Goal: Register for event/course

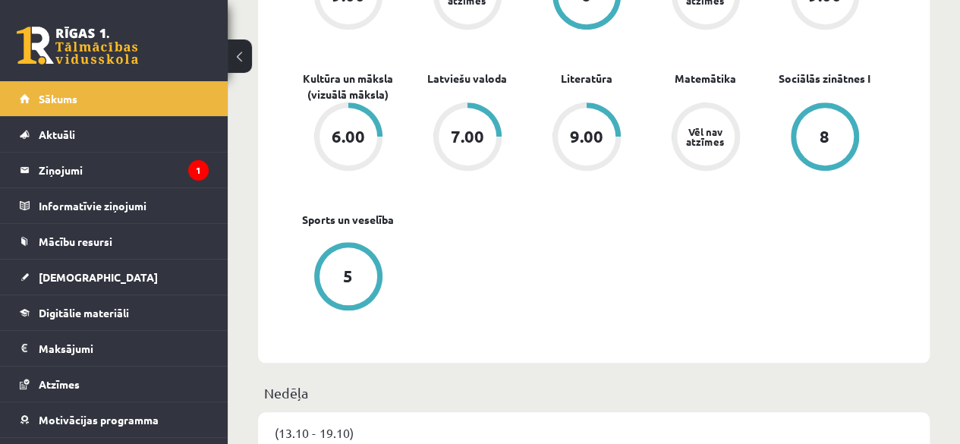
scroll to position [203, 0]
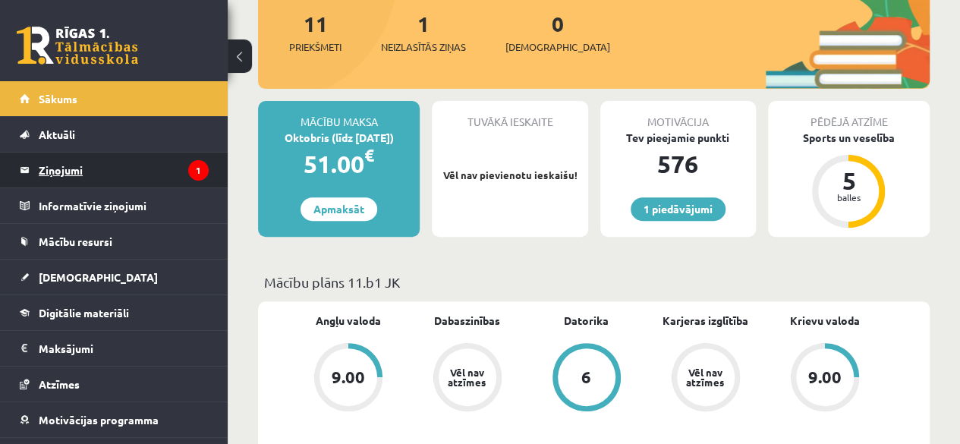
click at [127, 184] on legend "Ziņojumi 1" at bounding box center [124, 170] width 170 height 35
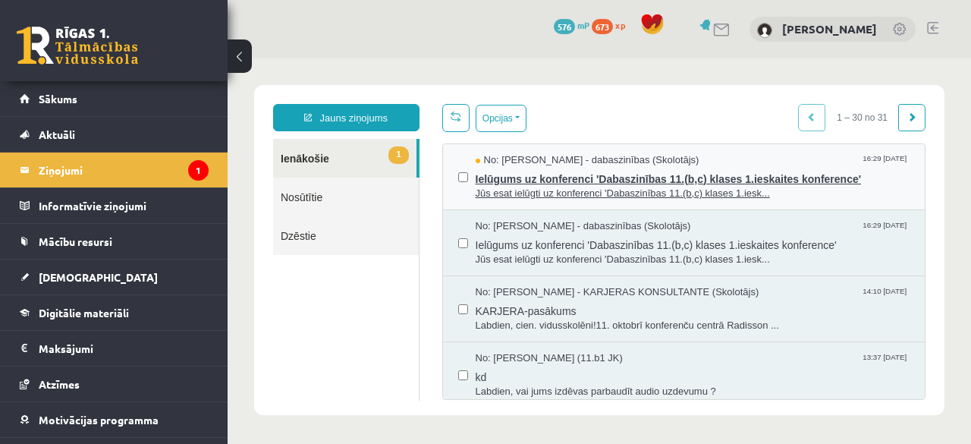
click at [597, 175] on span "Ielūgums uz konferenci 'Dabaszinības 11.(b,c) klases 1.ieskaites konference'" at bounding box center [693, 177] width 435 height 19
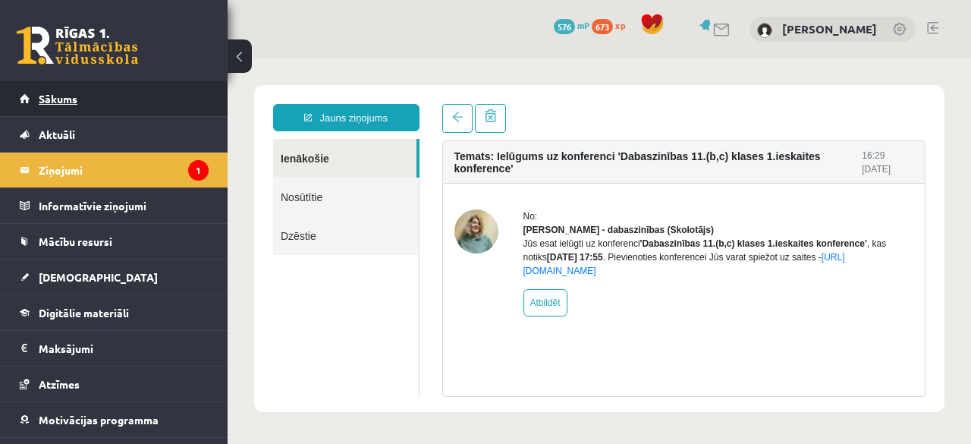
click at [125, 109] on link "Sākums" at bounding box center [114, 98] width 189 height 35
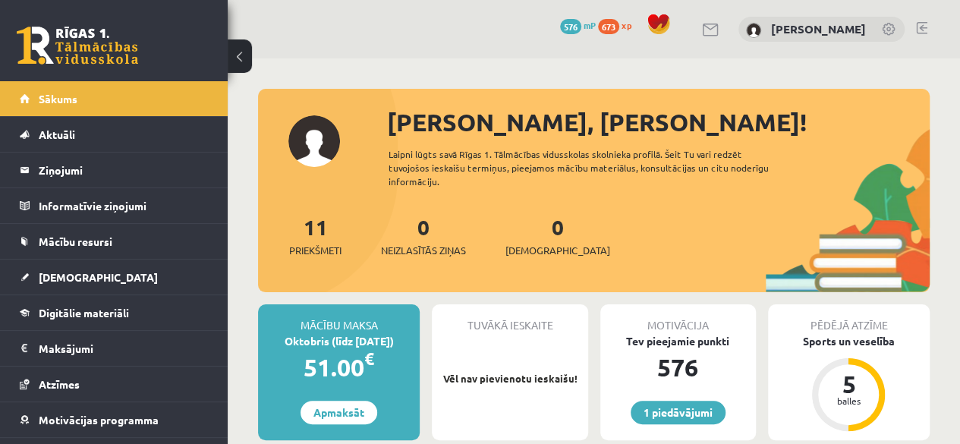
scroll to position [61, 0]
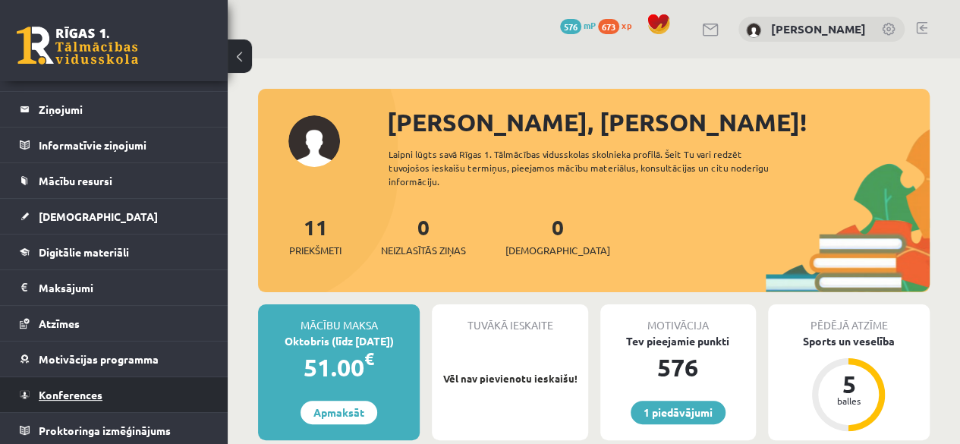
click at [109, 382] on link "Konferences" at bounding box center [114, 394] width 189 height 35
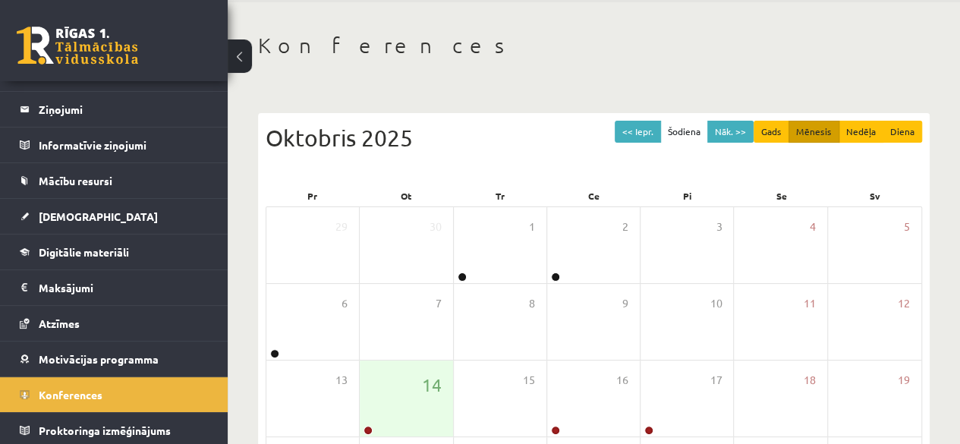
scroll to position [68, 0]
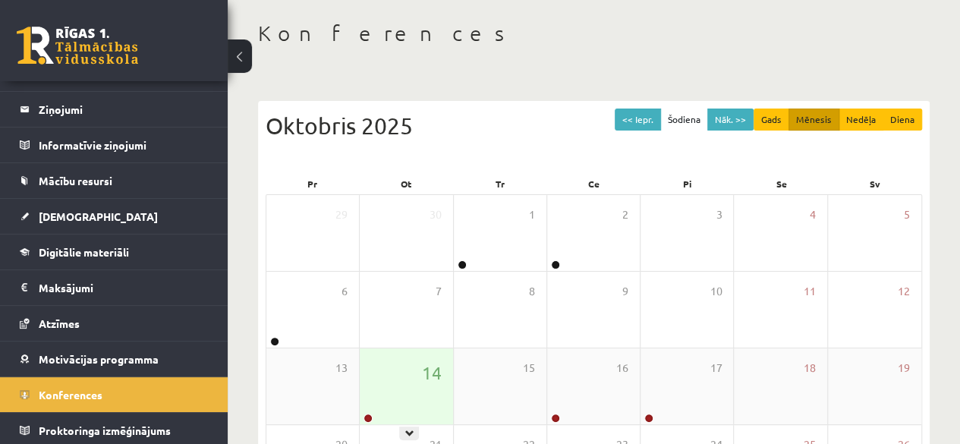
click at [417, 389] on div "14" at bounding box center [406, 386] width 93 height 76
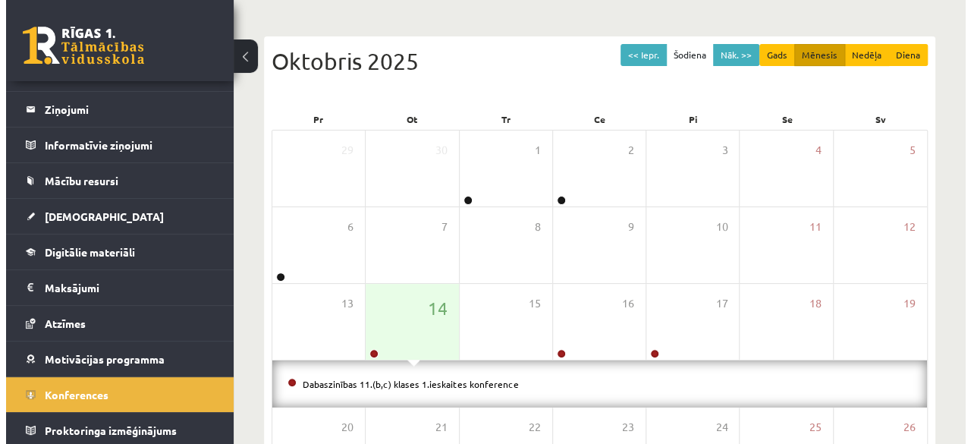
scroll to position [144, 0]
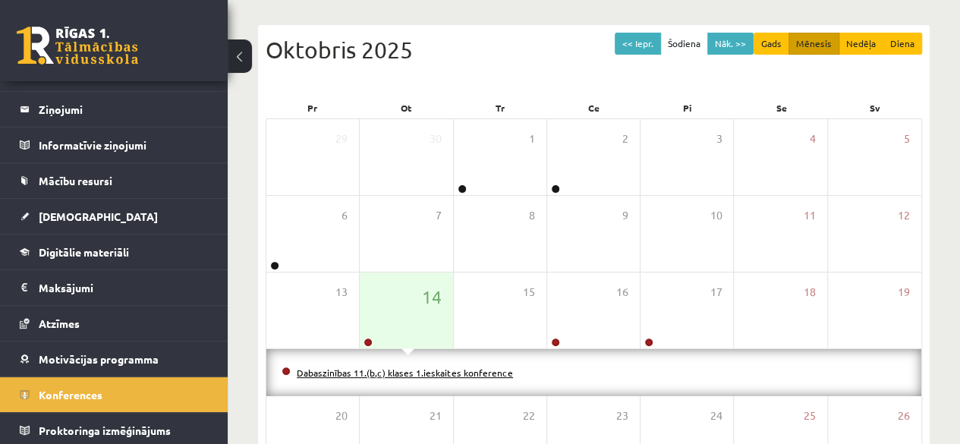
click at [469, 372] on link "Dabaszinības 11.(b,c) klases 1.ieskaites konference" at bounding box center [405, 373] width 216 height 12
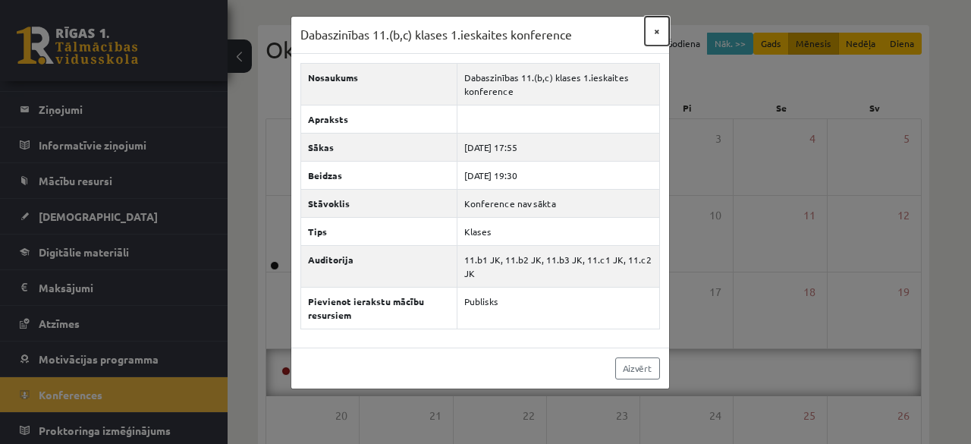
click at [660, 30] on button "×" at bounding box center [657, 31] width 24 height 29
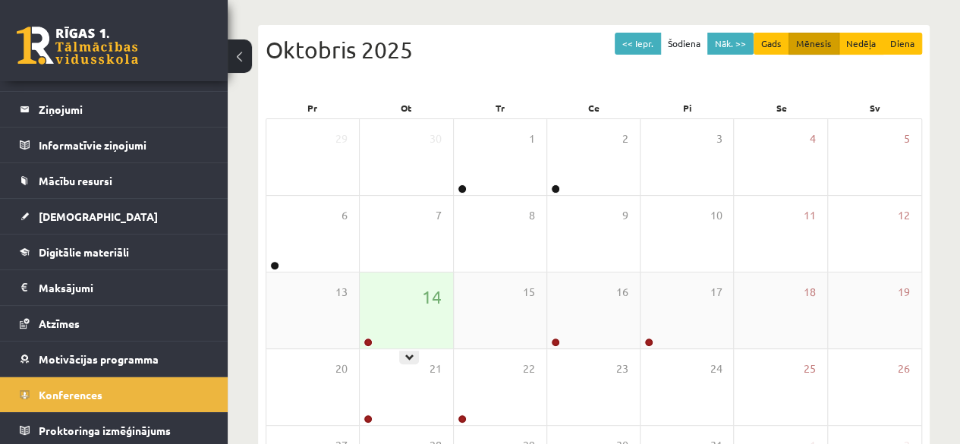
click at [411, 320] on div "14" at bounding box center [406, 310] width 93 height 76
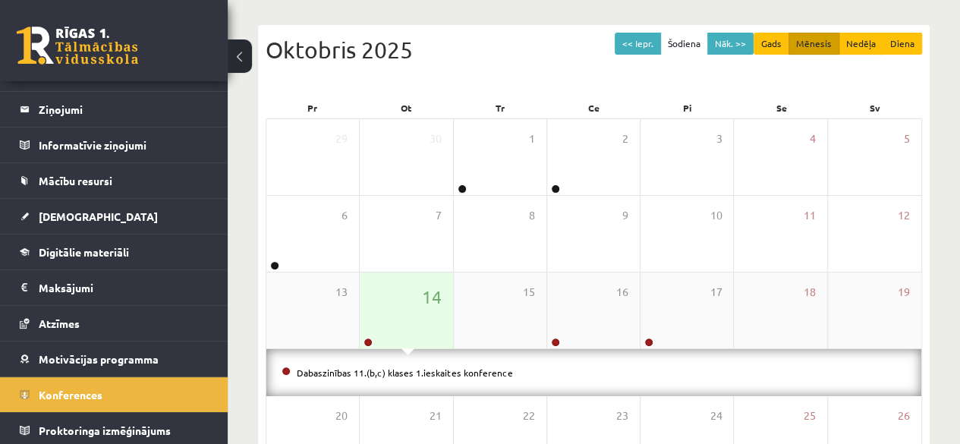
click at [411, 320] on div "14" at bounding box center [406, 310] width 93 height 76
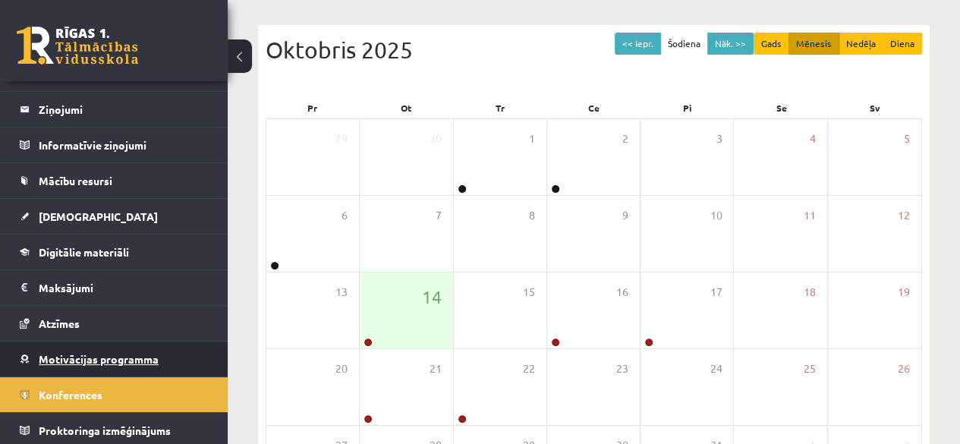
click at [149, 358] on span "Motivācijas programma" at bounding box center [99, 359] width 120 height 14
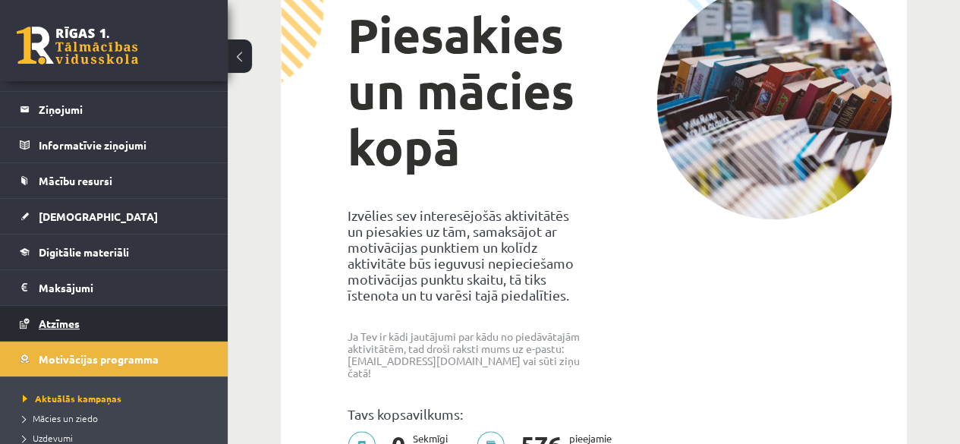
click at [147, 311] on link "Atzīmes" at bounding box center [114, 323] width 189 height 35
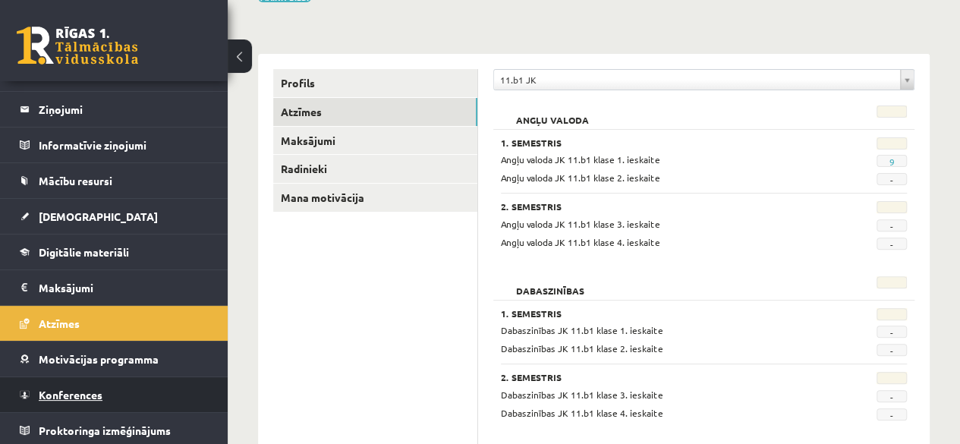
click at [147, 394] on link "Konferences" at bounding box center [114, 394] width 189 height 35
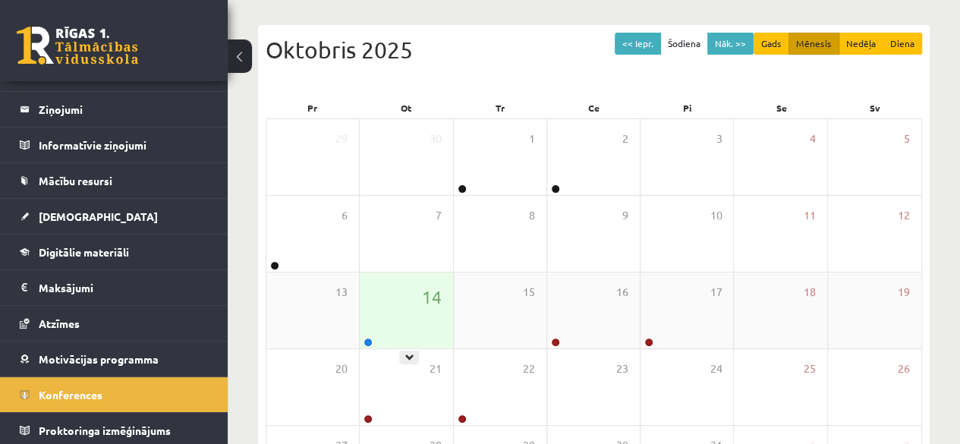
click at [425, 318] on div "14" at bounding box center [406, 310] width 93 height 76
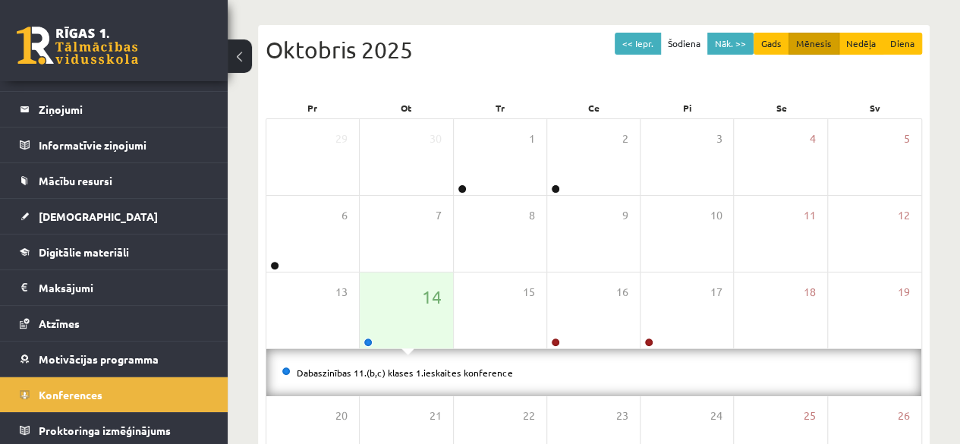
click at [415, 364] on li "Dabaszinības 11.(b,c) klases 1.ieskaites konference" at bounding box center [594, 372] width 625 height 17
click at [426, 379] on li "Dabaszinības 11.(b,c) klases 1.ieskaites konference" at bounding box center [594, 372] width 625 height 17
click at [423, 371] on link "Dabaszinības 11.(b,c) klases 1.ieskaites konference" at bounding box center [405, 373] width 216 height 12
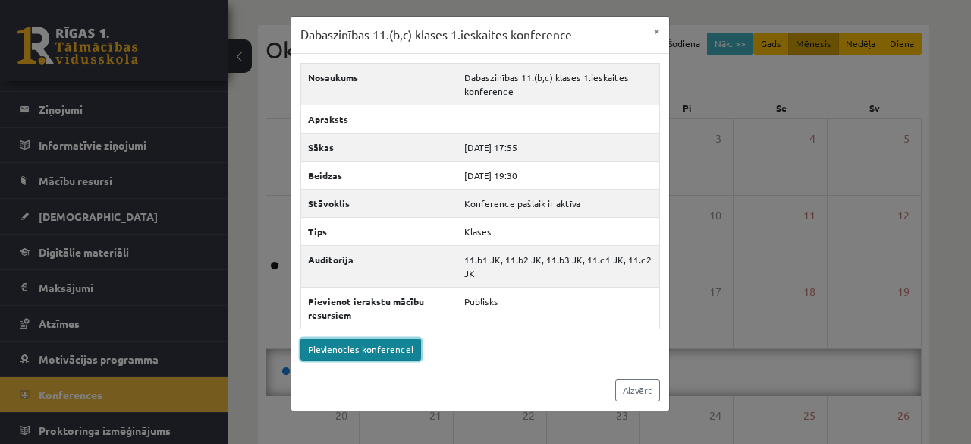
click at [393, 351] on link "Pievienoties konferencei" at bounding box center [361, 349] width 121 height 22
